Goal: Information Seeking & Learning: Learn about a topic

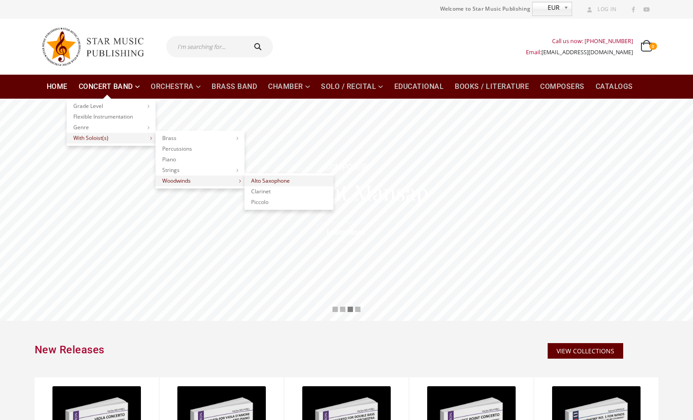
click at [279, 182] on link "Alto Saxophone" at bounding box center [289, 181] width 89 height 11
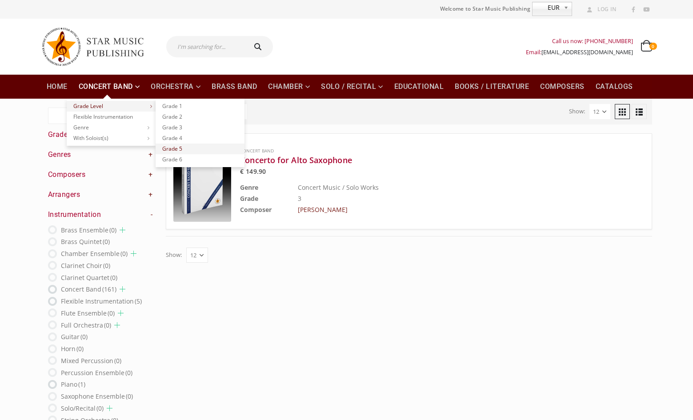
click at [176, 149] on link "Grade 5" at bounding box center [200, 149] width 89 height 11
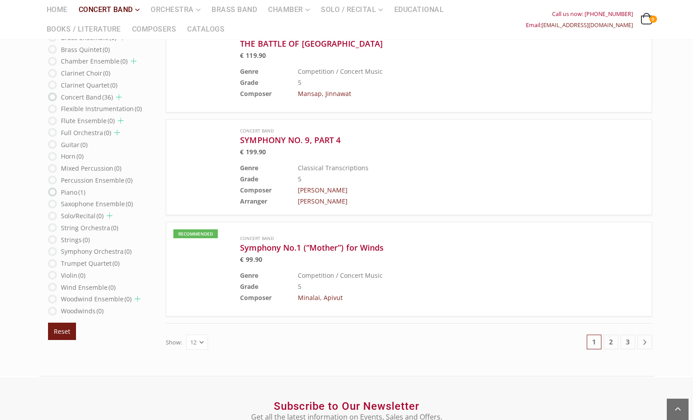
scroll to position [1023, 0]
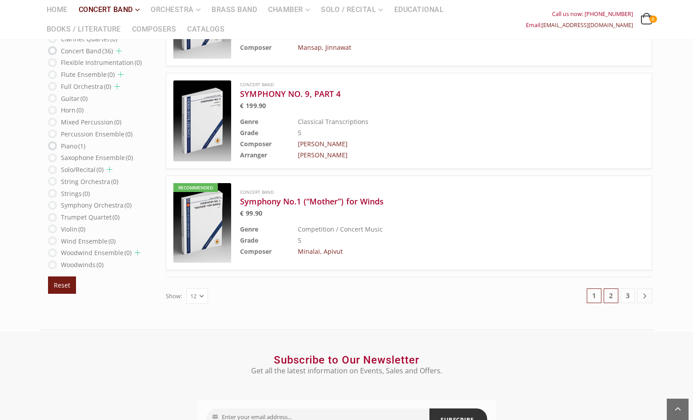
click at [614, 296] on link "2" at bounding box center [611, 296] width 15 height 15
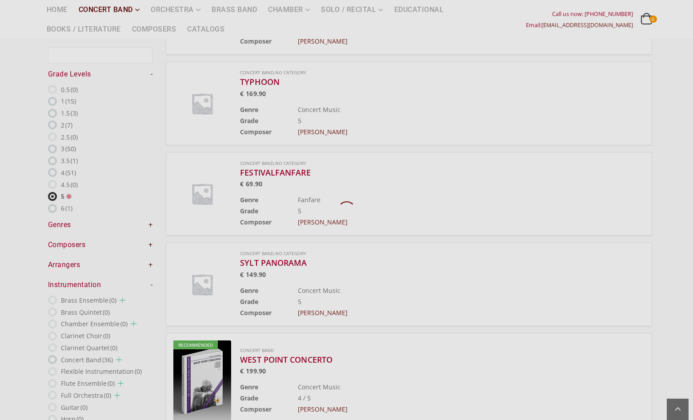
scroll to position [52, 0]
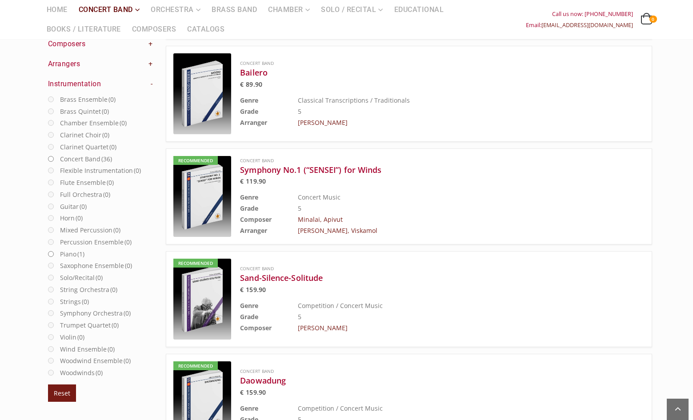
scroll to position [407, 0]
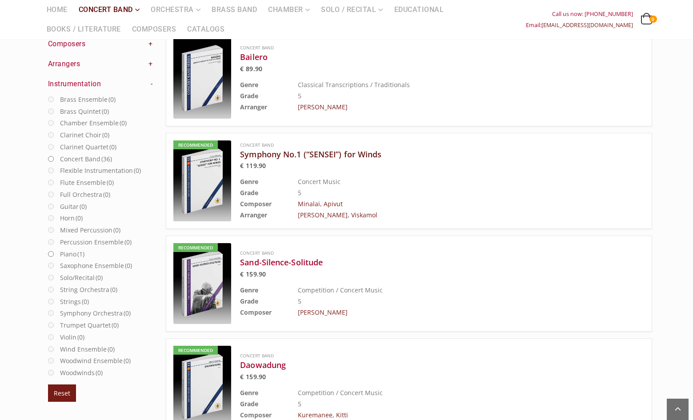
click at [348, 154] on h3 "Symphony No.1 (“SENSEI”) for Winds" at bounding box center [420, 154] width 360 height 11
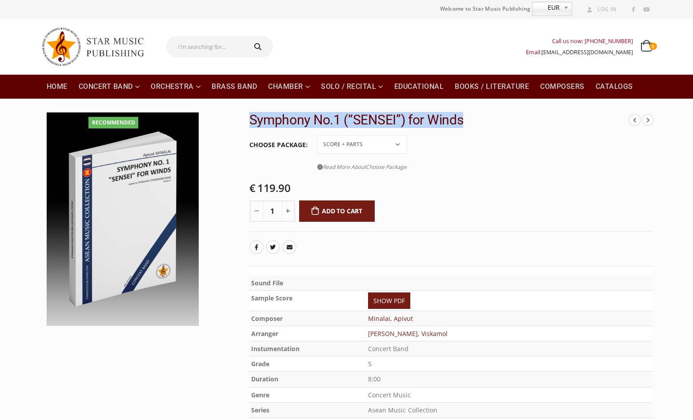
drag, startPoint x: 249, startPoint y: 119, endPoint x: 475, endPoint y: 119, distance: 225.9
click at [475, 119] on h2 "Symphony No.1 (“SENSEI”) for Winds" at bounding box center [439, 120] width 380 height 16
drag, startPoint x: 476, startPoint y: 121, endPoint x: 251, endPoint y: 119, distance: 225.0
click at [251, 119] on h2 "Symphony No.1 (“SENSEI”) for Winds" at bounding box center [439, 120] width 380 height 16
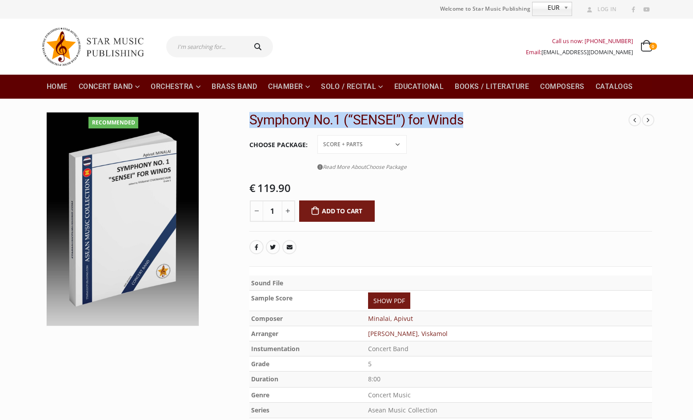
copy h2 "Symphony No.1 (“SENSEI”) for Winds"
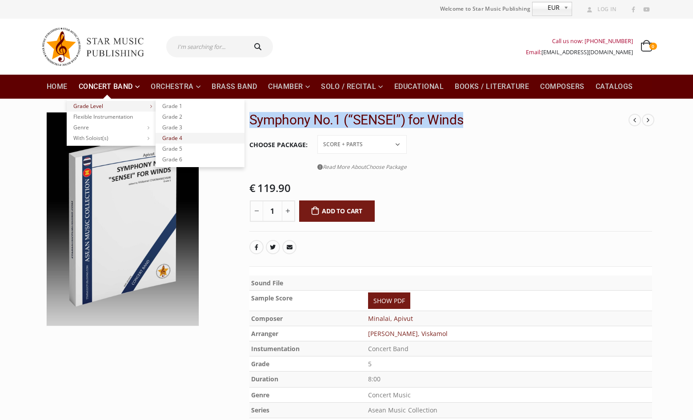
click at [188, 134] on link "Grade 4" at bounding box center [200, 138] width 89 height 11
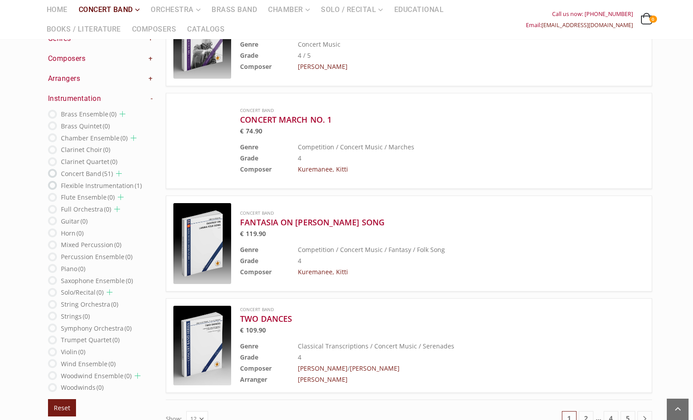
scroll to position [889, 0]
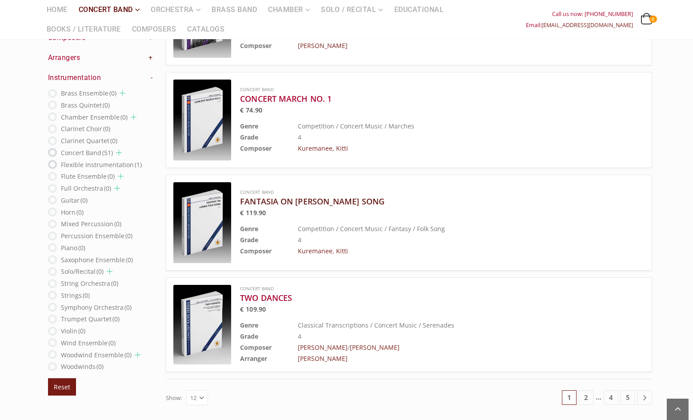
click at [332, 202] on h3 "FANTASIA ON [PERSON_NAME] SONG" at bounding box center [420, 201] width 360 height 11
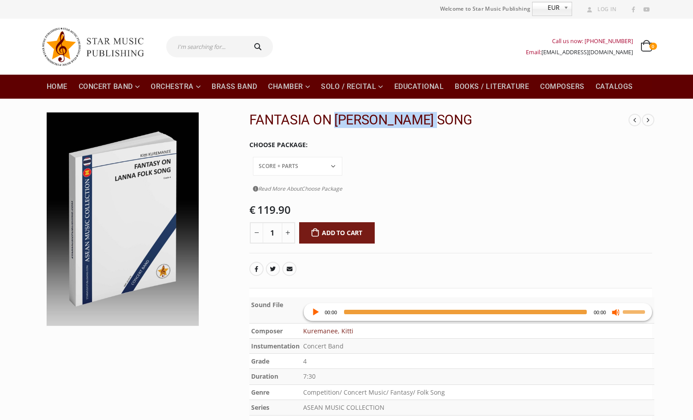
drag, startPoint x: 333, startPoint y: 121, endPoint x: 442, endPoint y: 121, distance: 109.0
click at [442, 121] on h2 "FANTASIA ON [PERSON_NAME] SONG" at bounding box center [439, 120] width 380 height 16
click at [464, 126] on h2 "FANTASIA ON [PERSON_NAME] SONG" at bounding box center [439, 120] width 380 height 16
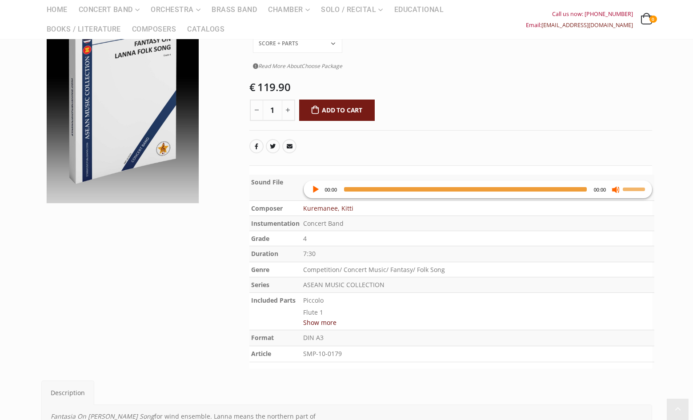
scroll to position [356, 0]
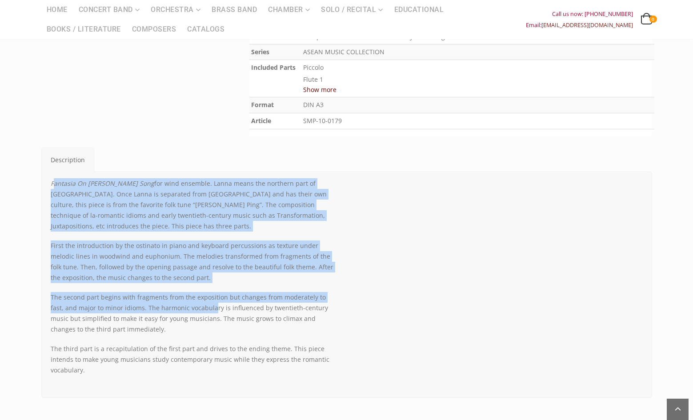
drag, startPoint x: 53, startPoint y: 165, endPoint x: 200, endPoint y: 273, distance: 182.2
click at [200, 273] on div "Fantasia On [PERSON_NAME] Song for wind ensemble. Lanna means the northern part…" at bounding box center [196, 276] width 290 height 197
click at [200, 292] on p "The second part begins with fragments from the exposition but changes from mode…" at bounding box center [196, 313] width 290 height 43
